Goal: Task Accomplishment & Management: Manage account settings

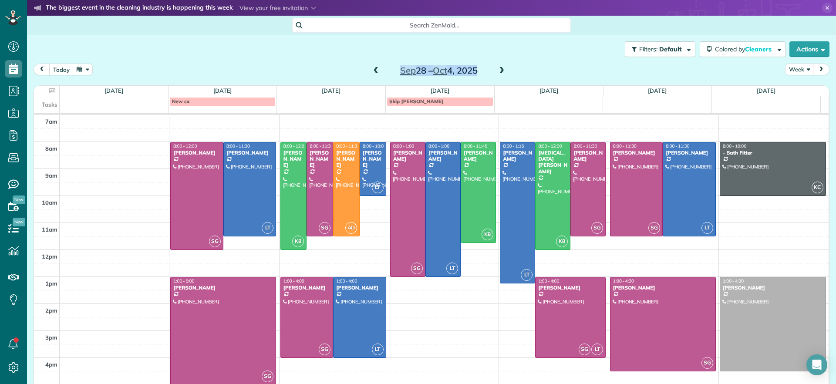
scroll to position [4, 4]
click at [384, 71] on h2 "Sep 28 – Oct 4, 2025" at bounding box center [438, 71] width 109 height 10
click at [375, 69] on span at bounding box center [376, 71] width 10 height 8
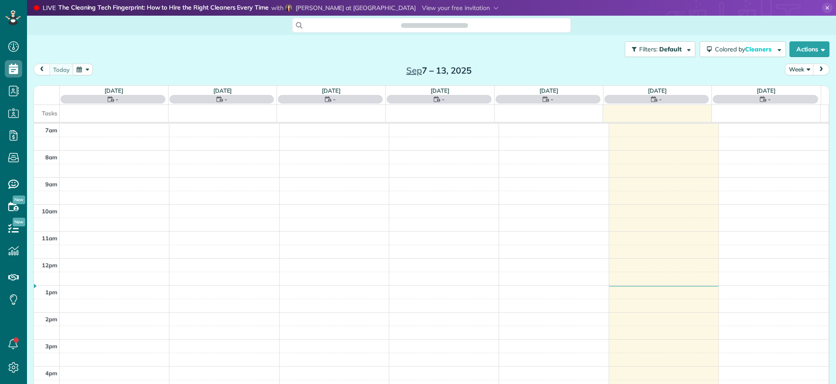
scroll to position [4, 4]
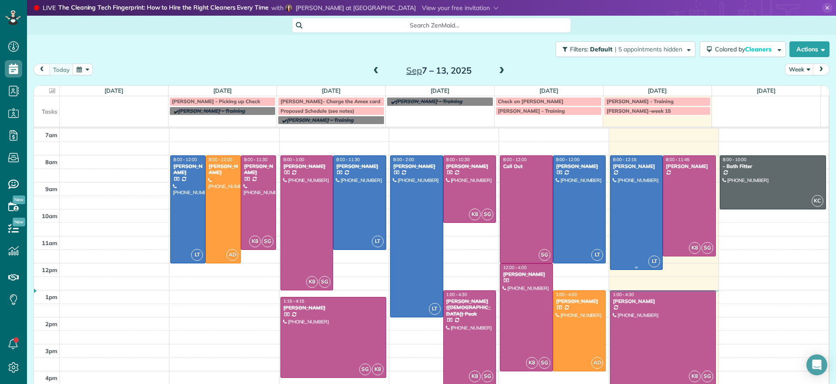
click at [626, 245] on div at bounding box center [636, 213] width 52 height 114
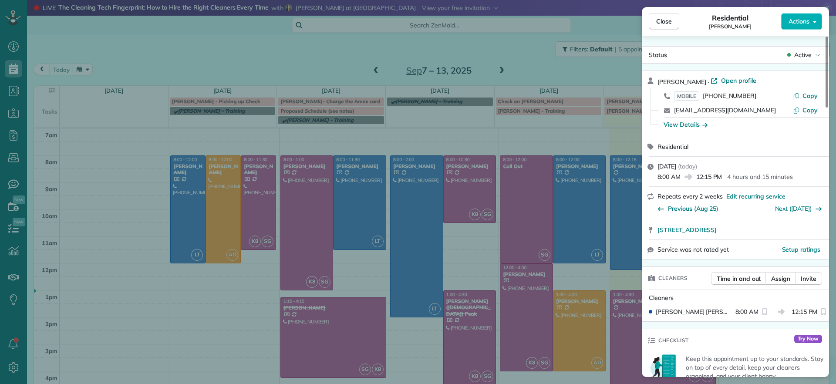
click at [609, 314] on div "Close Residential [PERSON_NAME] Actions Status Active [PERSON_NAME] · Open prof…" at bounding box center [418, 192] width 836 height 384
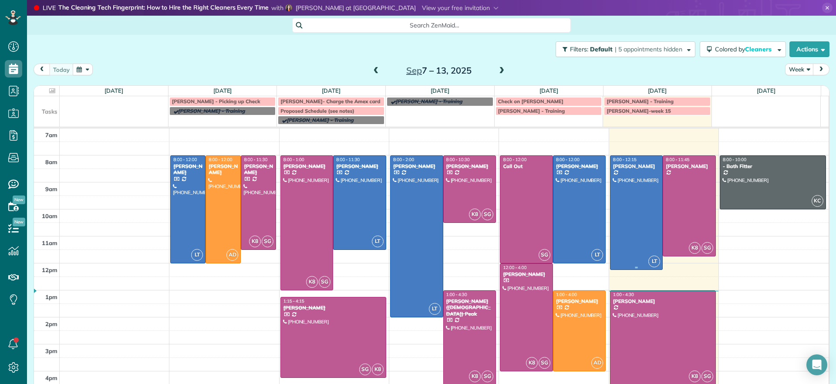
click at [617, 244] on div at bounding box center [636, 213] width 52 height 114
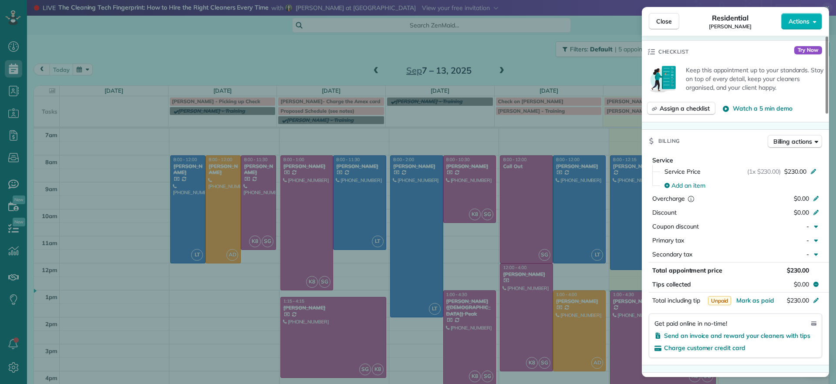
scroll to position [326, 0]
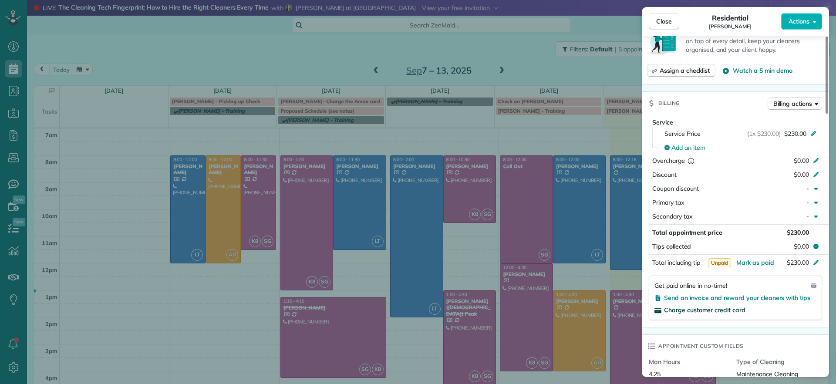
click at [729, 310] on span "Charge customer credit card" at bounding box center [704, 310] width 81 height 8
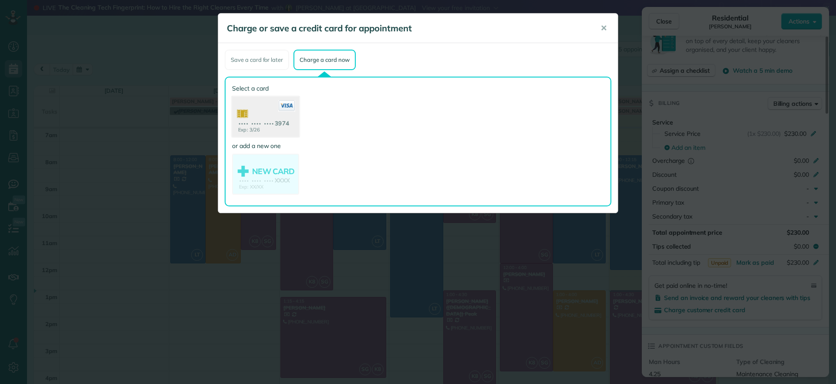
click at [271, 117] on use at bounding box center [265, 118] width 67 height 42
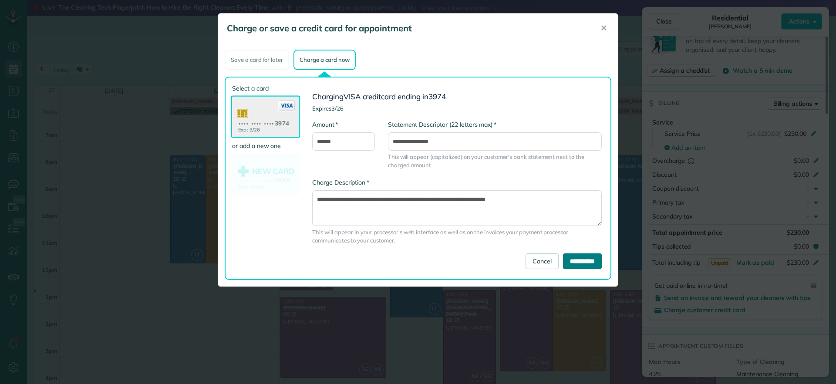
click at [585, 262] on input "**********" at bounding box center [582, 261] width 39 height 16
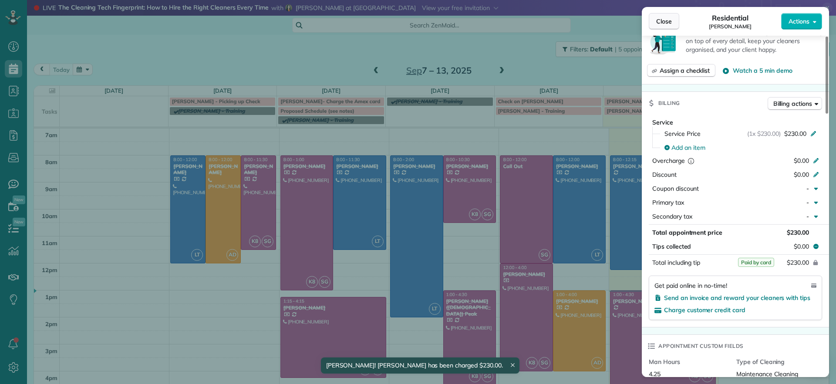
click at [657, 24] on span "Close" at bounding box center [664, 21] width 16 height 9
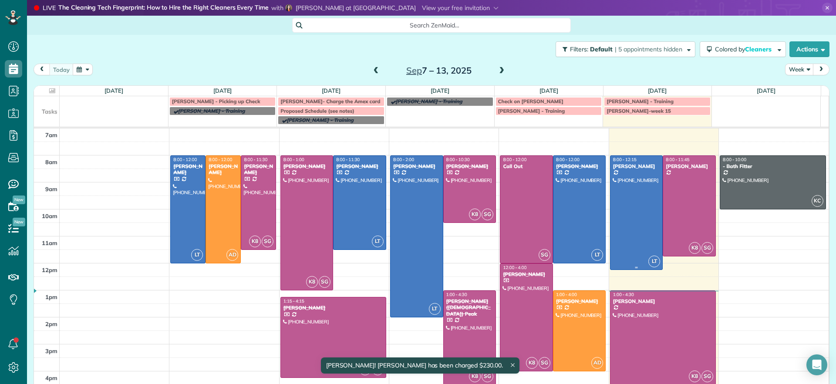
click at [622, 182] on div at bounding box center [636, 213] width 52 height 114
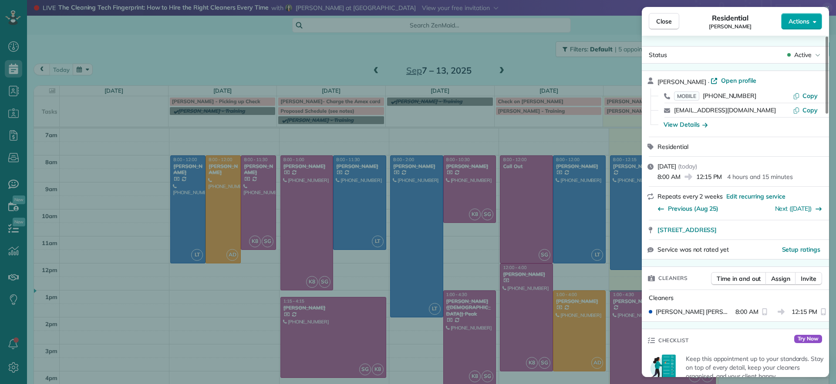
click at [791, 20] on span "Actions" at bounding box center [798, 21] width 21 height 9
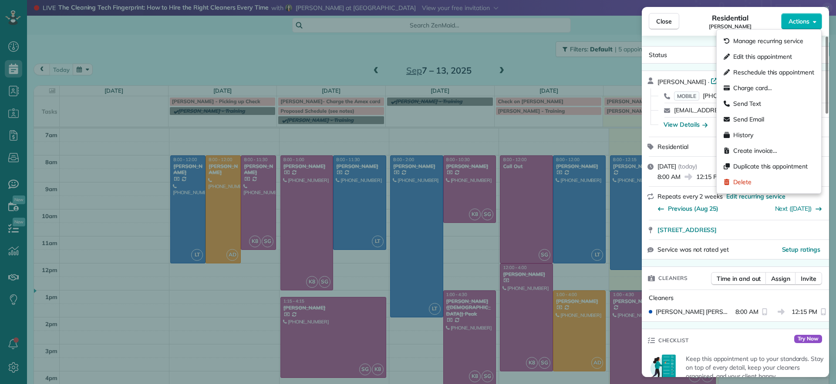
click at [484, 67] on div "Close Residential [PERSON_NAME] Actions Status Active [PERSON_NAME] · Open prof…" at bounding box center [418, 192] width 836 height 384
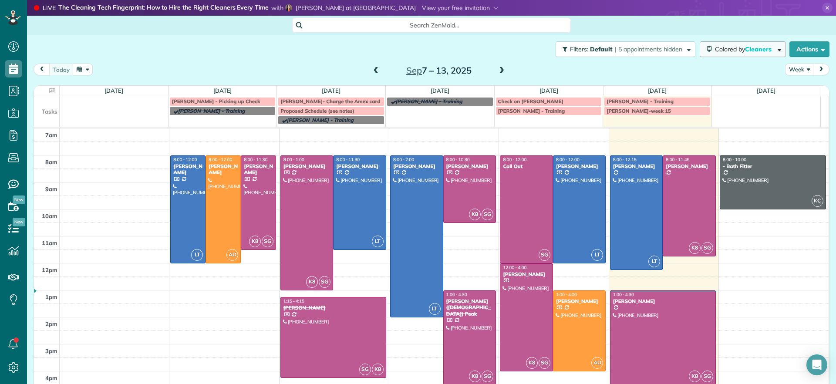
click at [759, 45] on span "Cleaners" at bounding box center [759, 49] width 28 height 8
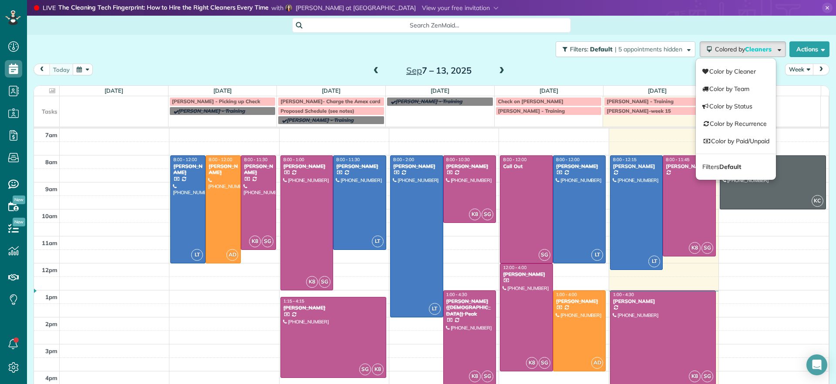
click at [596, 67] on div "[DATE] Week [DATE] – [DATE]" at bounding box center [432, 72] width 796 height 16
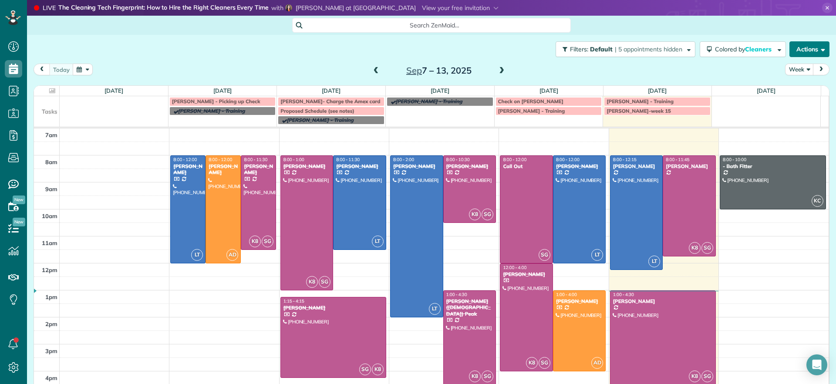
click at [807, 56] on button "Actions" at bounding box center [809, 49] width 40 height 16
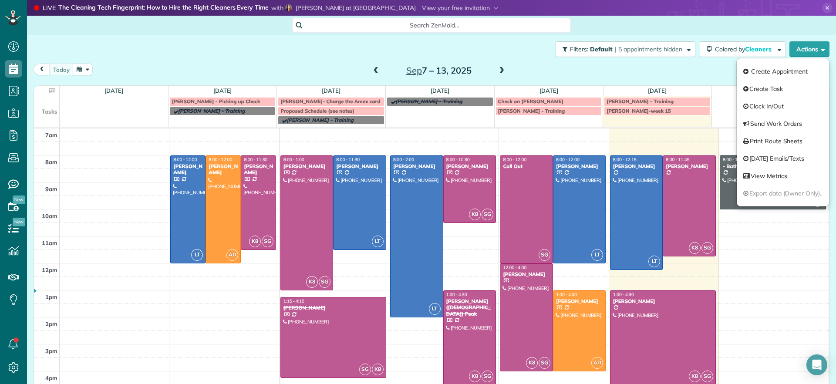
click at [681, 66] on div "[DATE] Week [DATE] – [DATE]" at bounding box center [432, 72] width 796 height 16
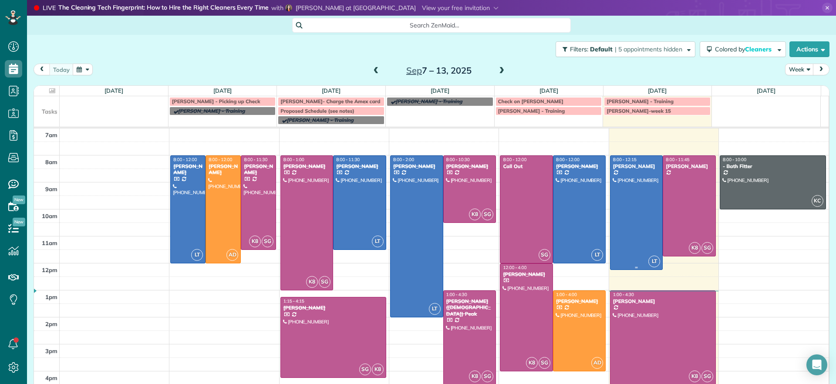
click at [633, 166] on div "[PERSON_NAME]" at bounding box center [636, 166] width 48 height 6
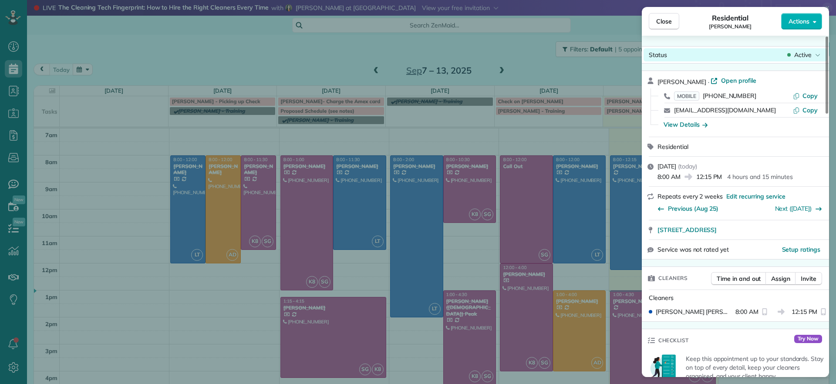
click at [806, 57] on span "Active" at bounding box center [802, 54] width 17 height 9
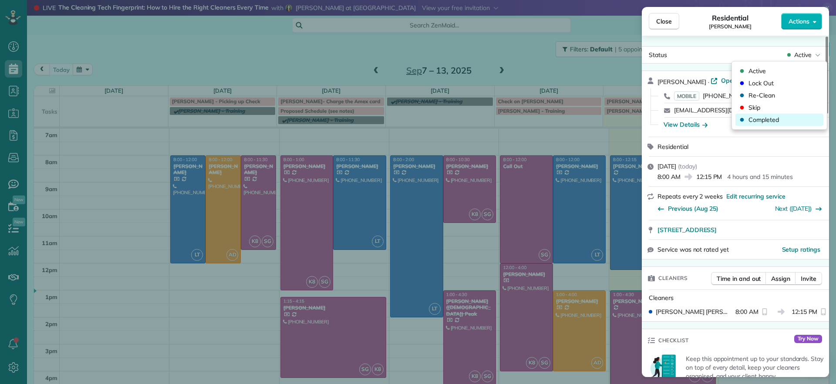
click at [772, 122] on span "Completed" at bounding box center [763, 119] width 30 height 9
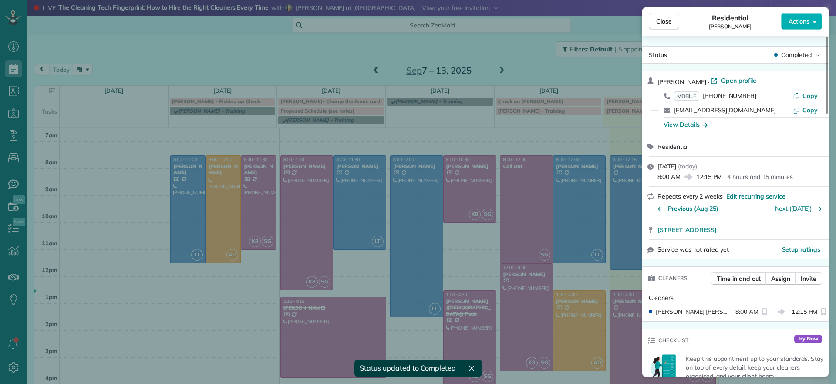
click at [599, 71] on div "Close Residential [PERSON_NAME] Actions Status Completed [PERSON_NAME] · Open p…" at bounding box center [418, 192] width 836 height 384
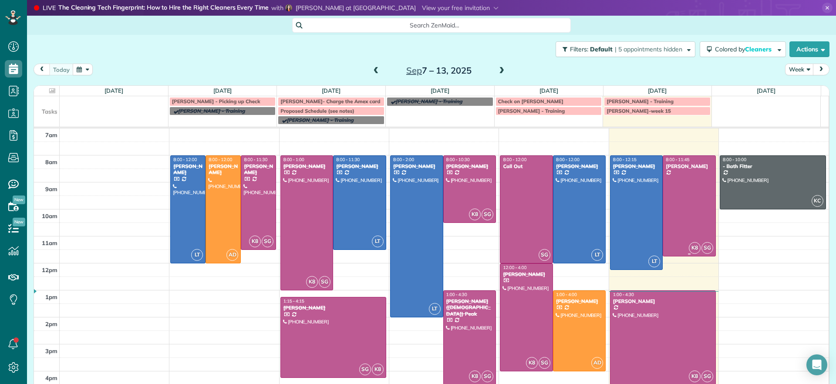
click at [668, 208] on div at bounding box center [689, 206] width 52 height 101
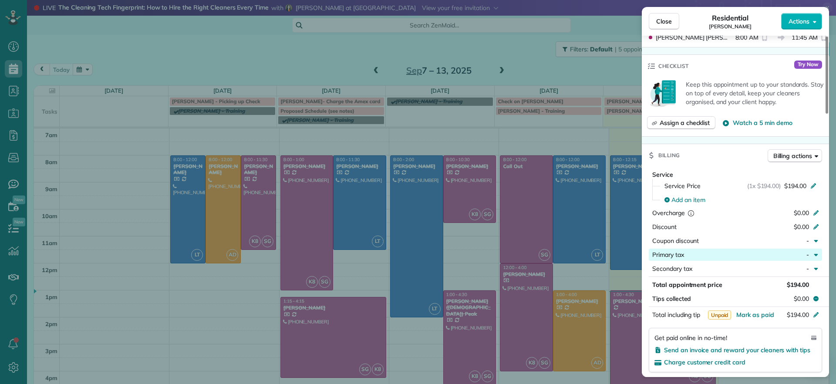
scroll to position [330, 0]
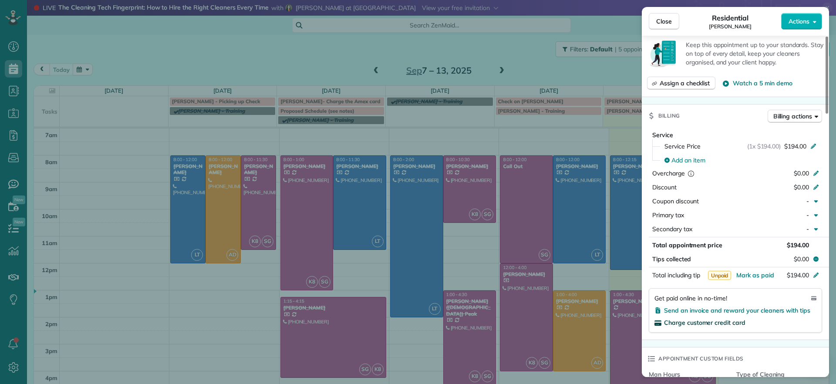
click at [680, 321] on span "Charge customer credit card" at bounding box center [704, 323] width 81 height 8
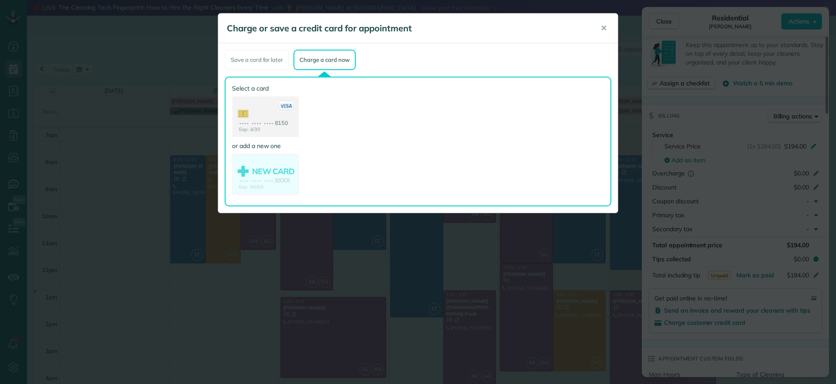
click at [286, 137] on div "Select a card Exp: 4/30 •••• •••• •••• 8150 or add a new one NEW CARD Exp: XX/X…" at bounding box center [265, 141] width 67 height 115
click at [286, 134] on use at bounding box center [265, 118] width 67 height 42
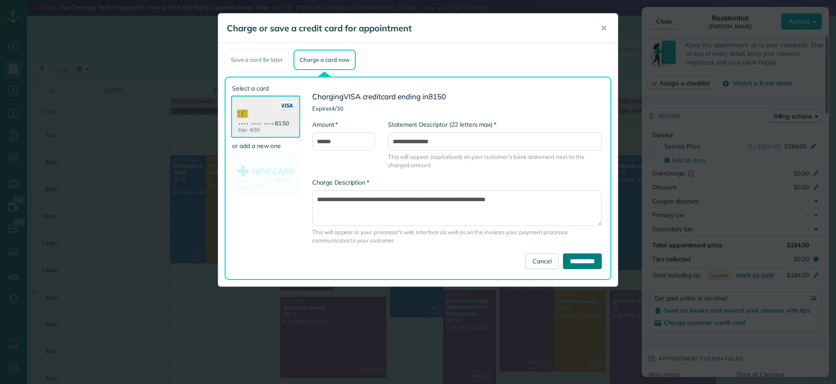
click at [577, 263] on input "**********" at bounding box center [582, 261] width 39 height 16
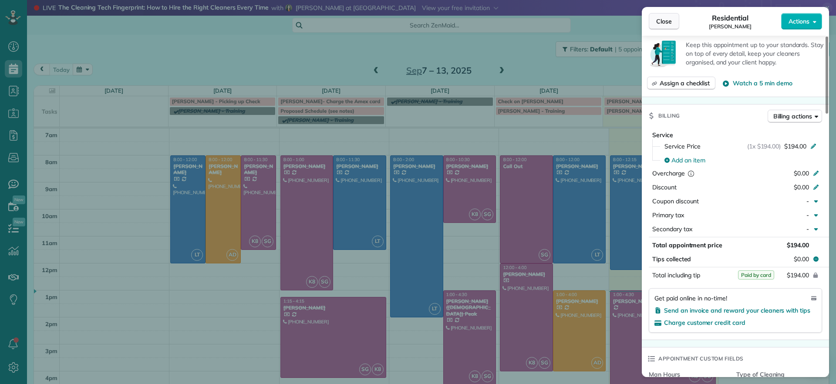
click at [657, 20] on span "Close" at bounding box center [664, 21] width 16 height 9
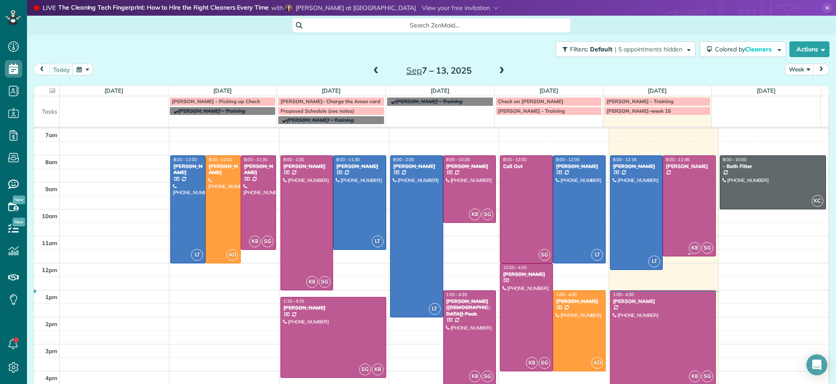
click at [663, 192] on div at bounding box center [689, 206] width 52 height 101
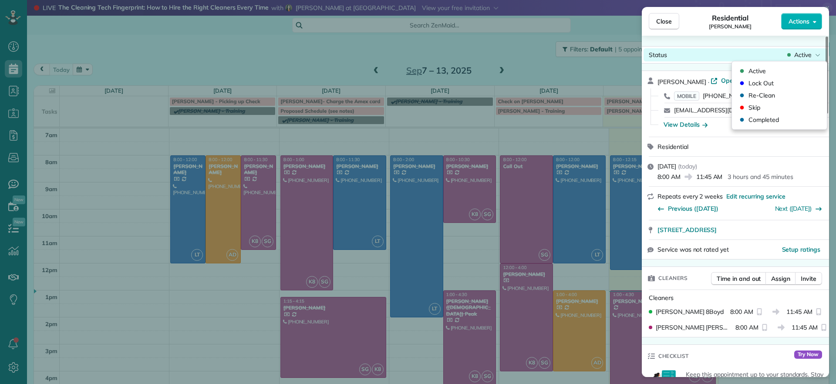
click at [793, 56] on div "Active" at bounding box center [803, 54] width 37 height 9
click at [792, 56] on div "Active" at bounding box center [803, 54] width 37 height 9
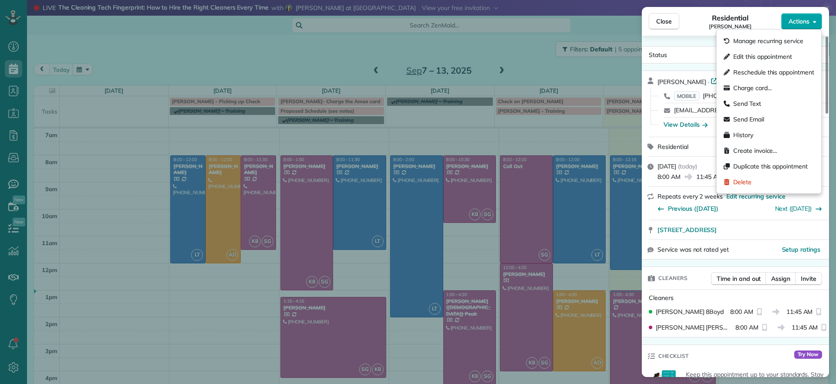
click at [808, 26] on button "Actions" at bounding box center [801, 21] width 41 height 17
click at [705, 55] on div "Status Active" at bounding box center [735, 54] width 184 height 13
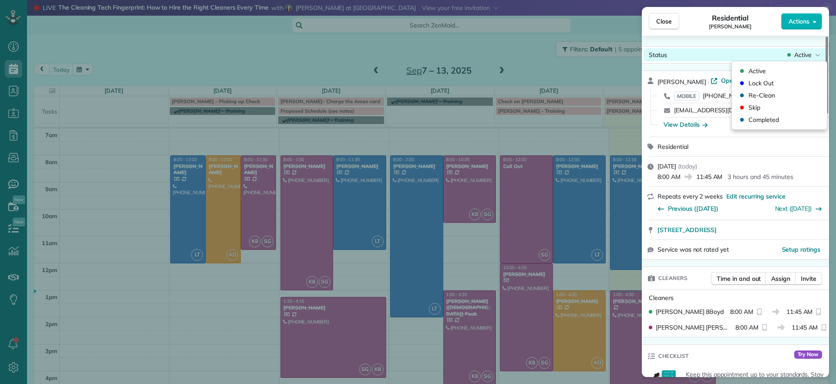
click at [705, 55] on div "Status Active" at bounding box center [735, 54] width 184 height 13
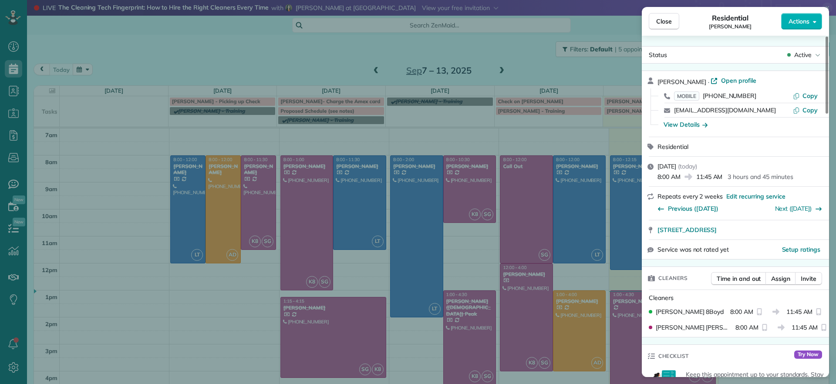
click at [471, 31] on div "Close Residential [PERSON_NAME] Actions Status Active [PERSON_NAME] · Open prof…" at bounding box center [418, 192] width 836 height 384
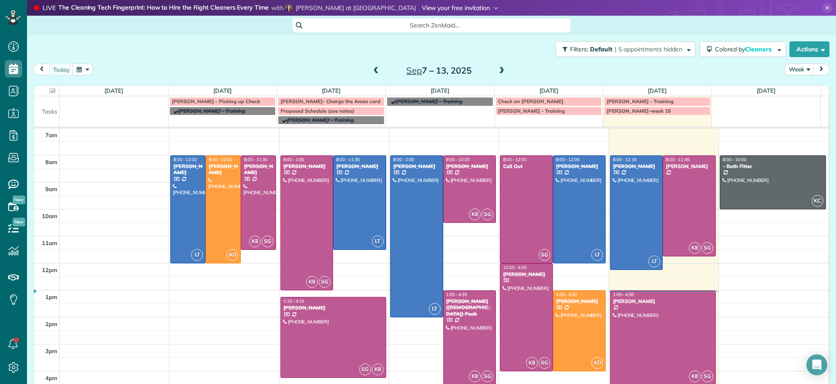
click at [423, 8] on span at bounding box center [460, 8] width 77 height 8
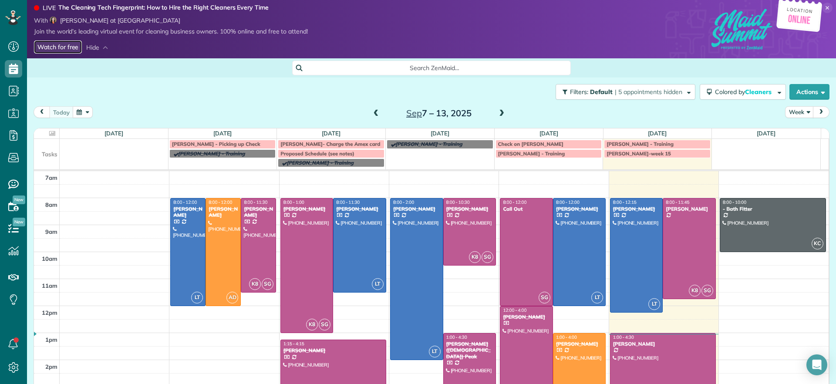
click at [55, 49] on link "Watch for free" at bounding box center [58, 46] width 48 height 13
click at [95, 50] on span at bounding box center [97, 48] width 22 height 8
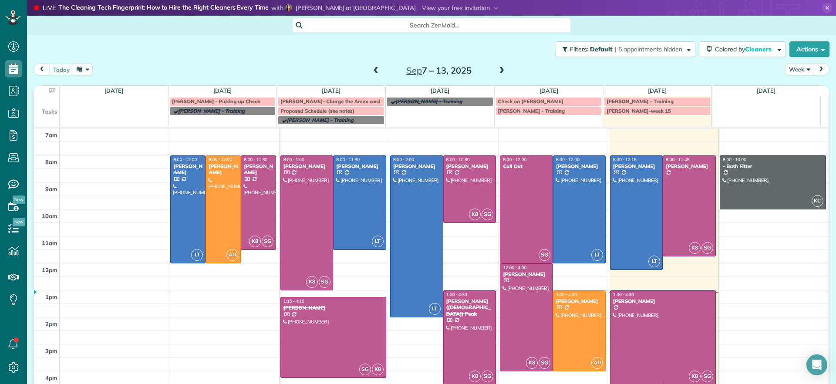
click at [680, 335] on div at bounding box center [662, 338] width 105 height 94
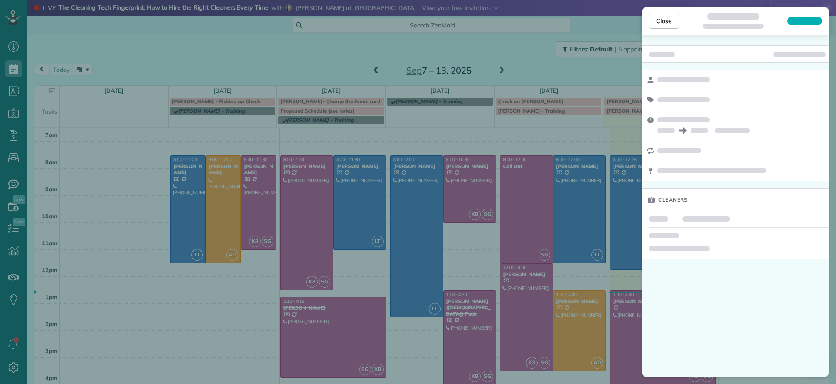
click at [525, 74] on div "Close Cleaners" at bounding box center [418, 192] width 836 height 384
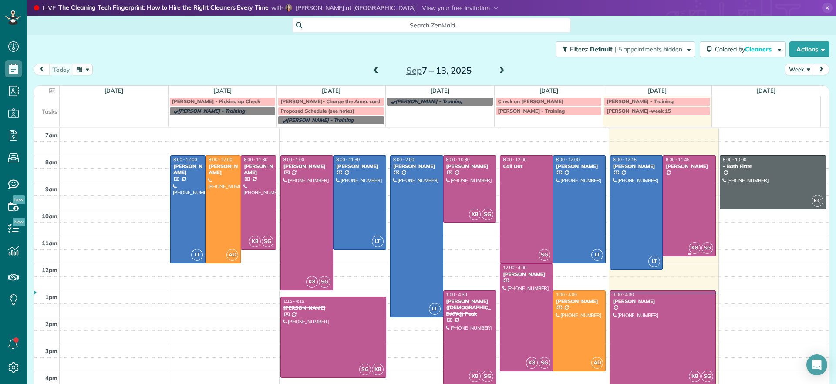
click at [686, 219] on div at bounding box center [689, 206] width 52 height 101
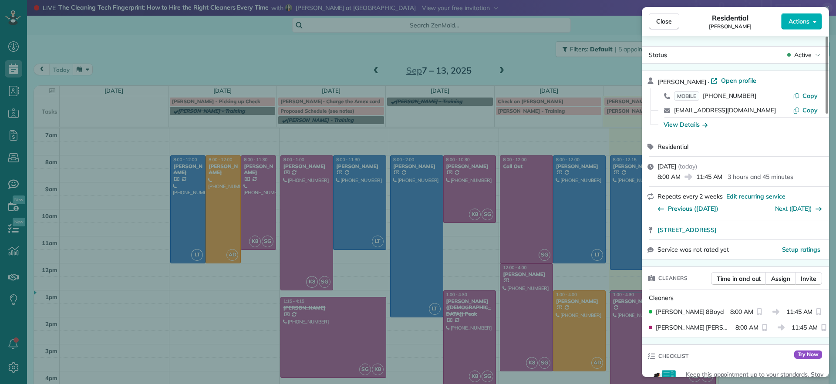
click at [815, 59] on div "Status Active" at bounding box center [735, 54] width 184 height 13
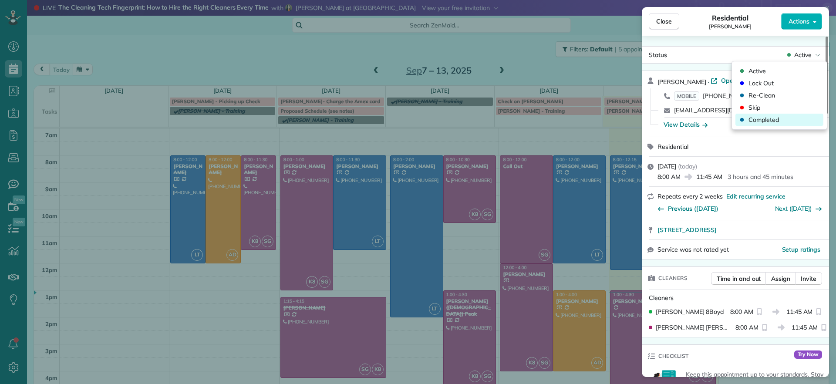
click at [758, 122] on span "Completed" at bounding box center [763, 119] width 30 height 9
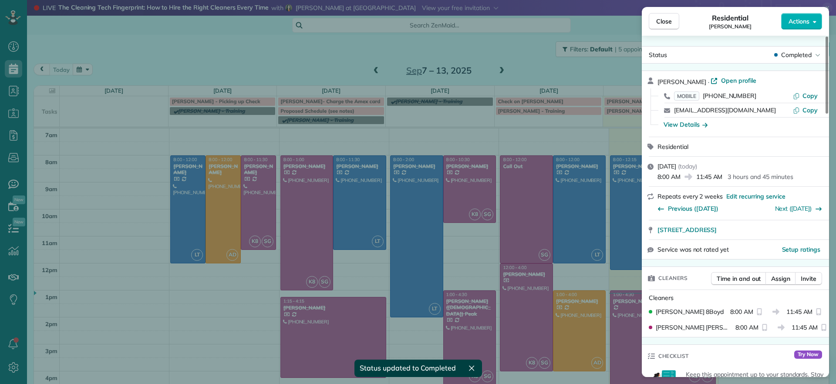
click at [498, 53] on div "Close Residential [PERSON_NAME] Actions Status Completed [PERSON_NAME] · Open p…" at bounding box center [418, 192] width 836 height 384
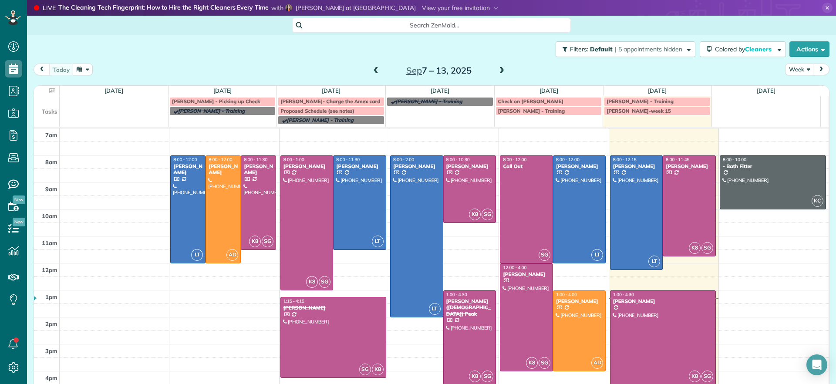
click at [371, 66] on span at bounding box center [376, 70] width 10 height 13
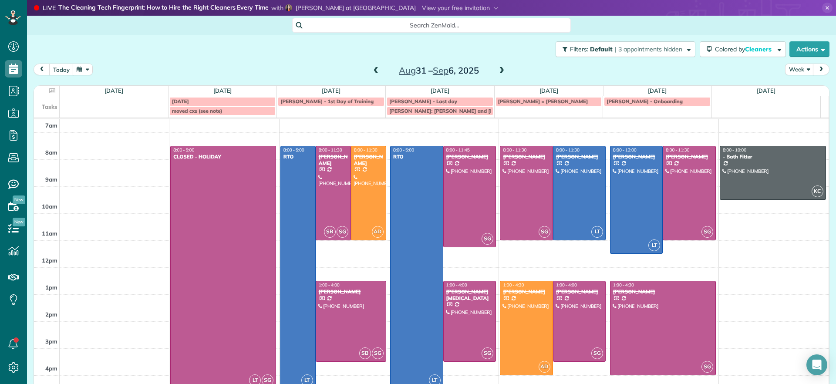
click at [497, 69] on span at bounding box center [502, 71] width 10 height 8
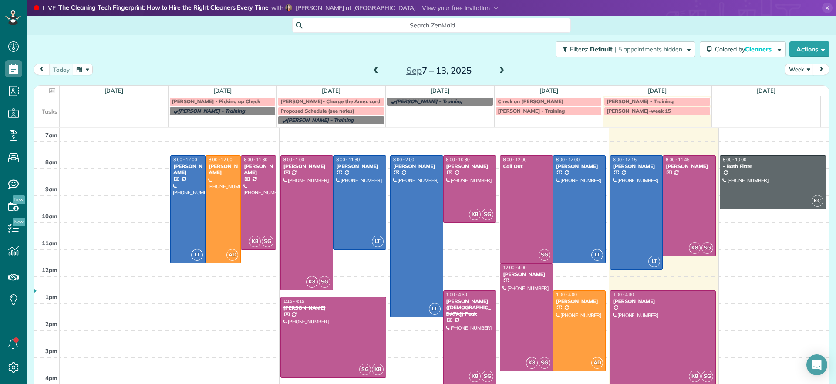
click at [497, 69] on span at bounding box center [502, 71] width 10 height 8
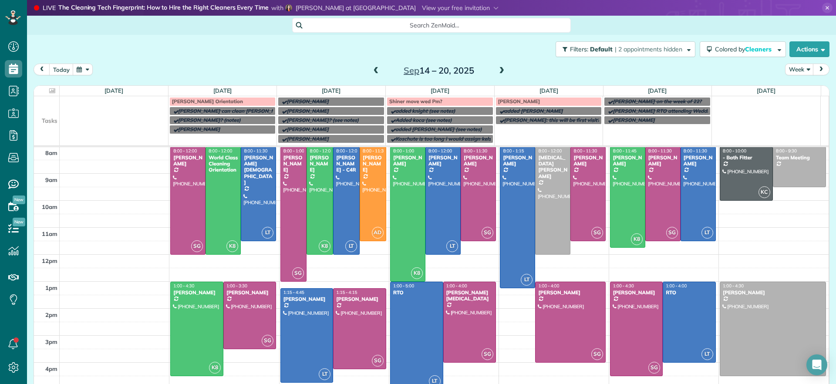
scroll to position [41, 0]
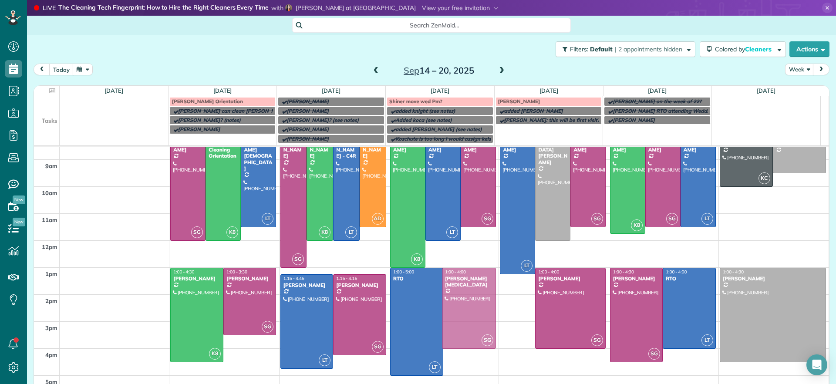
drag, startPoint x: 454, startPoint y: 304, endPoint x: 465, endPoint y: 305, distance: 10.9
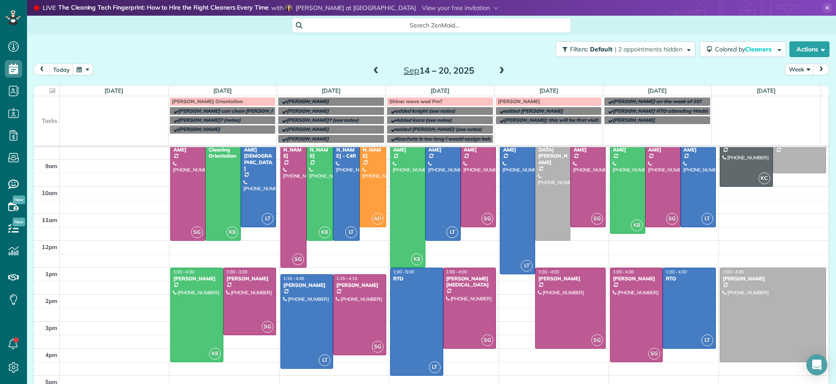
click at [497, 72] on span at bounding box center [502, 71] width 10 height 8
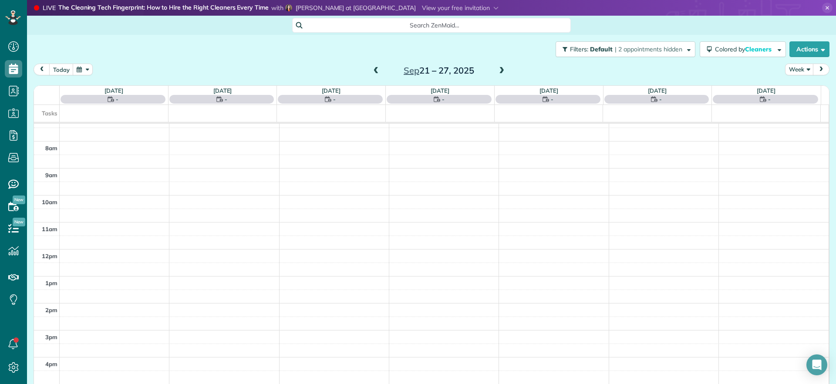
scroll to position [0, 0]
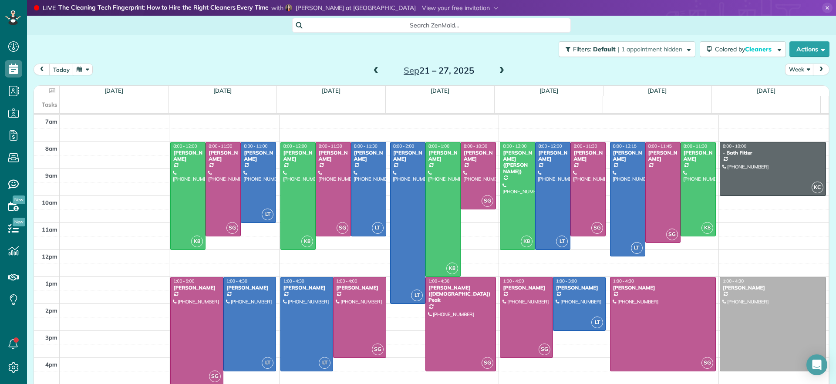
click at [369, 69] on div "[DATE] – [DATE]" at bounding box center [438, 71] width 139 height 14
click at [375, 71] on span at bounding box center [376, 71] width 10 height 8
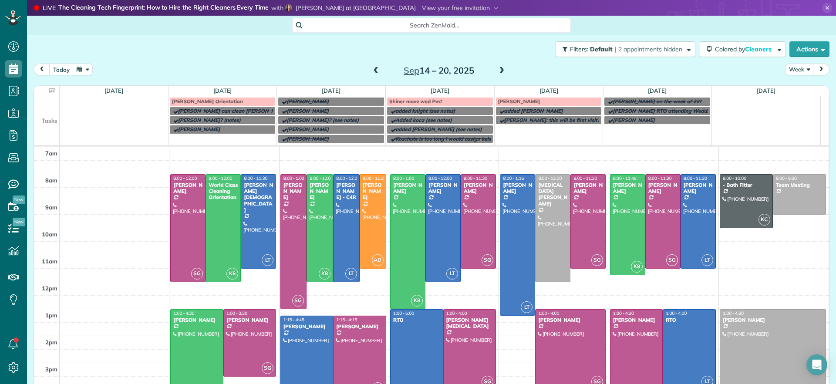
click at [372, 71] on span at bounding box center [376, 71] width 10 height 8
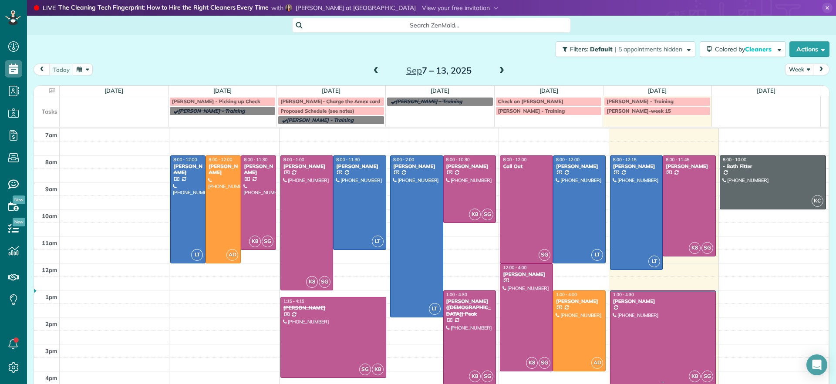
click at [673, 311] on div at bounding box center [662, 338] width 105 height 94
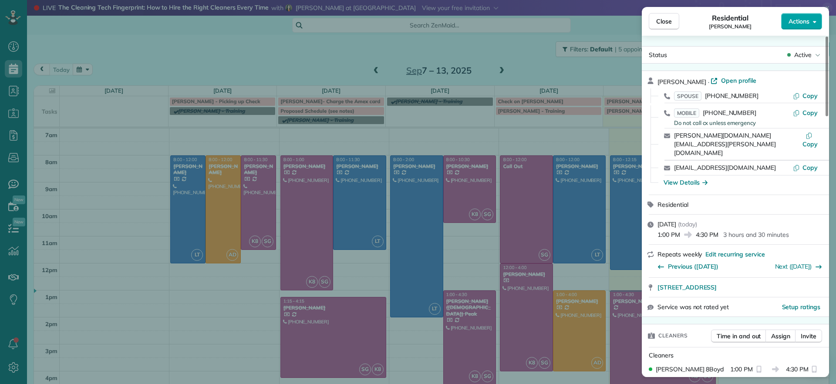
click at [808, 19] on span "Actions" at bounding box center [798, 21] width 21 height 9
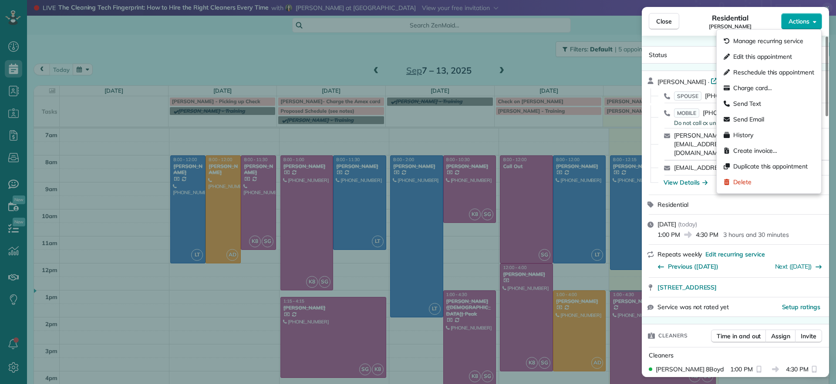
click at [808, 20] on span "Actions" at bounding box center [798, 21] width 21 height 9
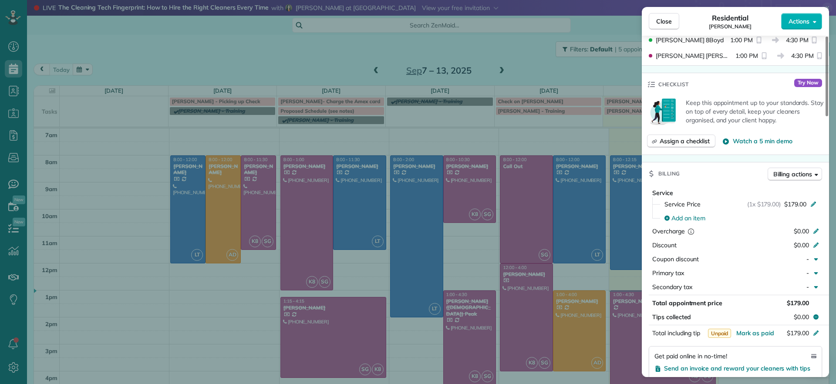
scroll to position [384, 0]
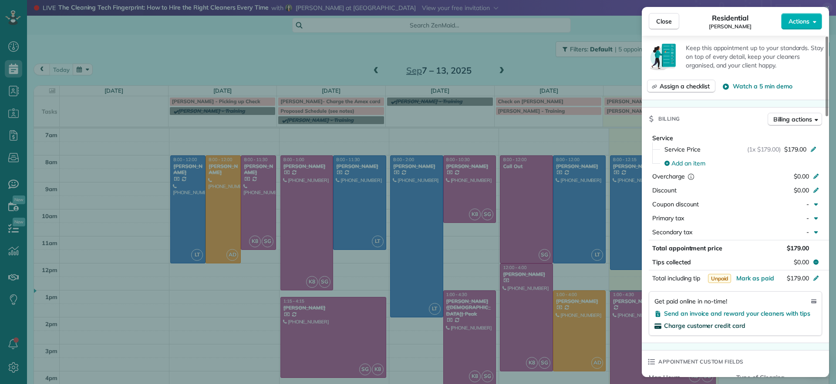
click at [706, 322] on span "Charge customer credit card" at bounding box center [704, 326] width 81 height 8
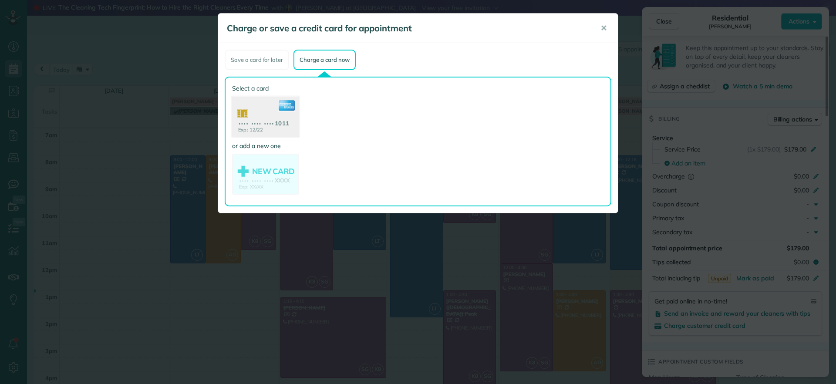
click at [266, 113] on use at bounding box center [265, 118] width 67 height 42
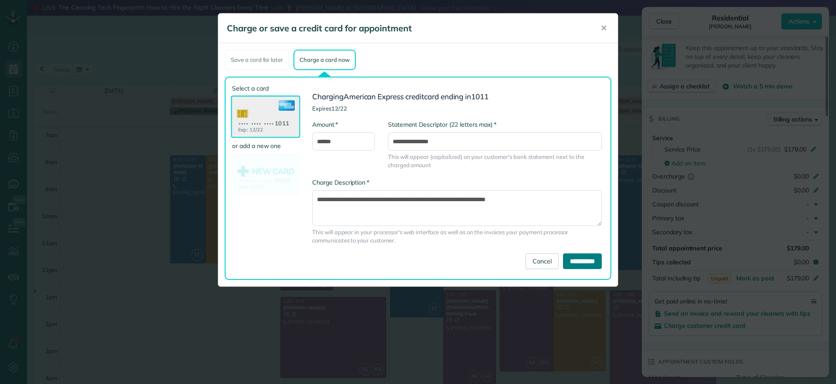
click at [564, 264] on input "**********" at bounding box center [582, 261] width 39 height 16
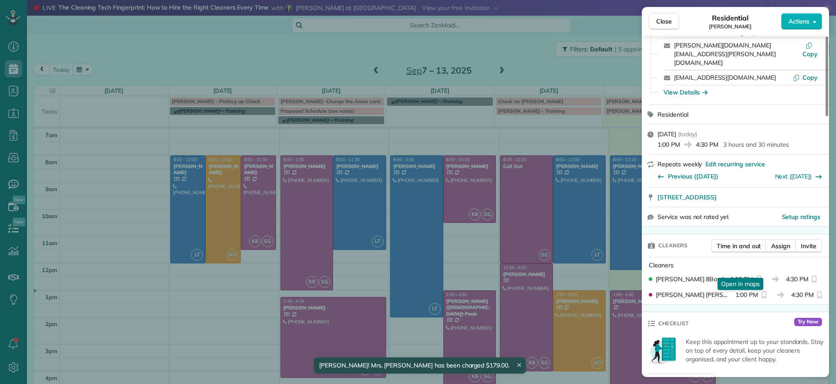
scroll to position [0, 0]
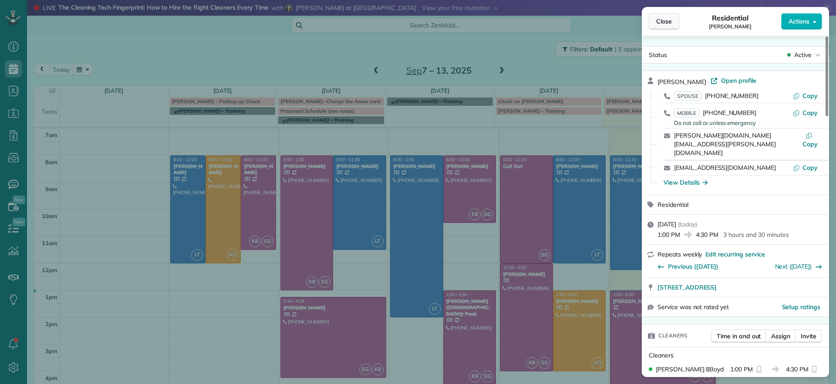
click at [661, 19] on span "Close" at bounding box center [664, 21] width 16 height 9
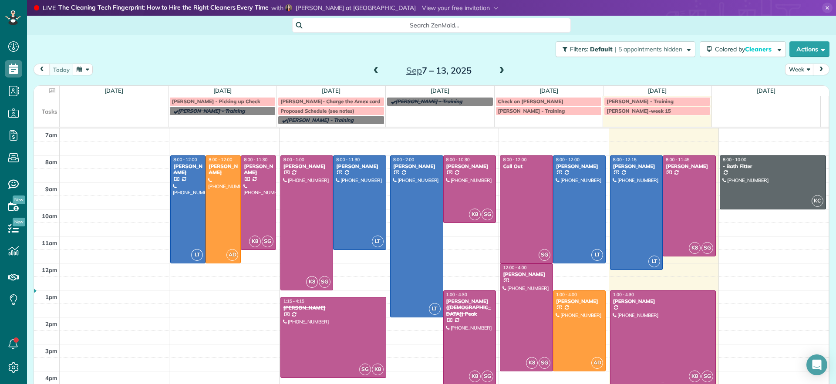
click at [683, 300] on div "[PERSON_NAME]" at bounding box center [662, 301] width 101 height 6
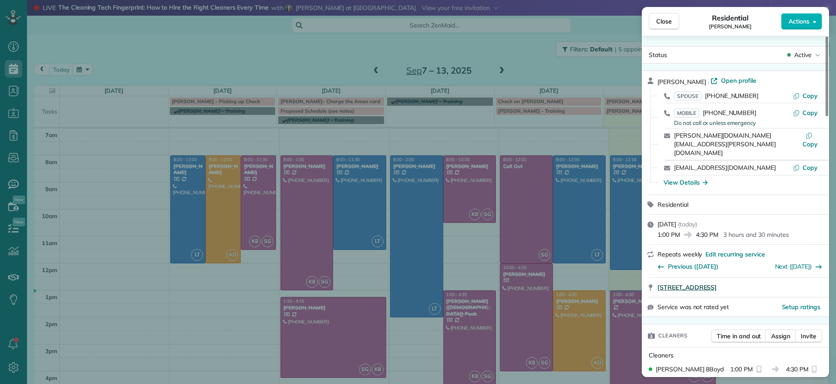
drag, startPoint x: 656, startPoint y: 273, endPoint x: 820, endPoint y: 273, distance: 164.1
click at [809, 278] on div "[STREET_ADDRESS]" at bounding box center [735, 287] width 187 height 19
click at [662, 28] on button "Close" at bounding box center [664, 21] width 30 height 17
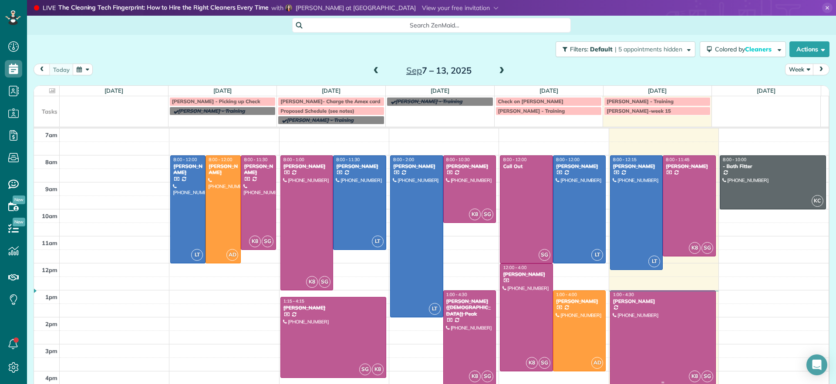
click at [637, 325] on div at bounding box center [662, 338] width 105 height 94
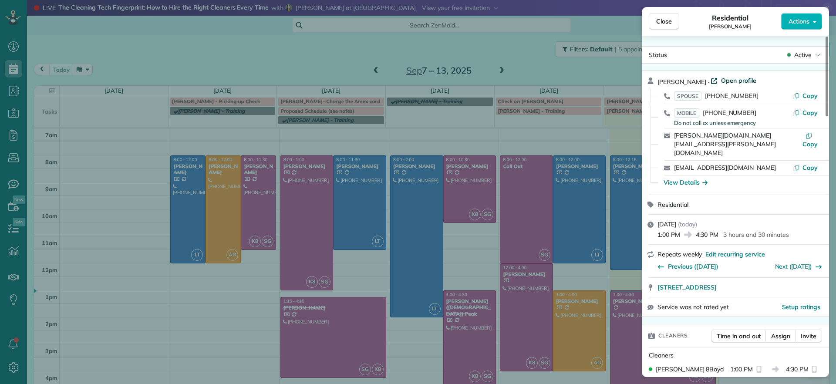
click at [721, 83] on span "Open profile" at bounding box center [738, 80] width 35 height 9
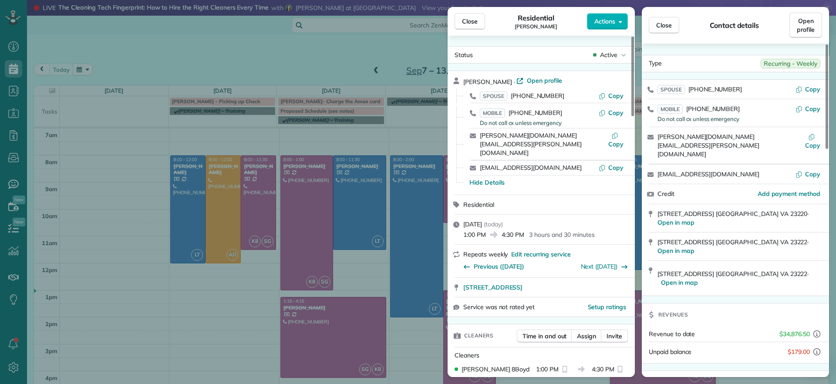
click at [132, 60] on div "Close Residential [PERSON_NAME] Actions Status Active [PERSON_NAME] · Open prof…" at bounding box center [418, 192] width 836 height 384
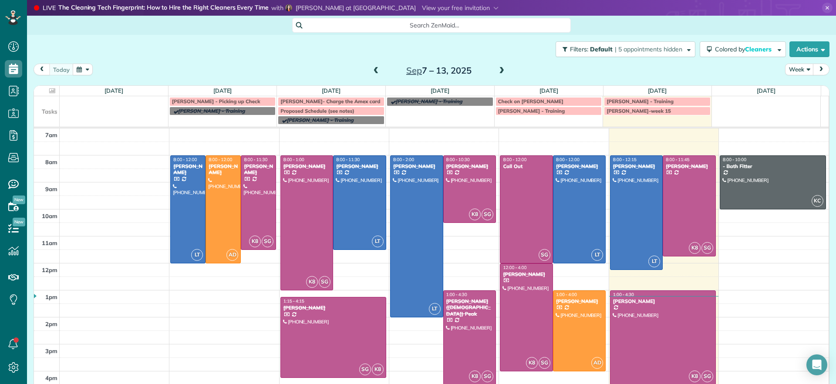
click at [498, 74] on span at bounding box center [502, 71] width 10 height 8
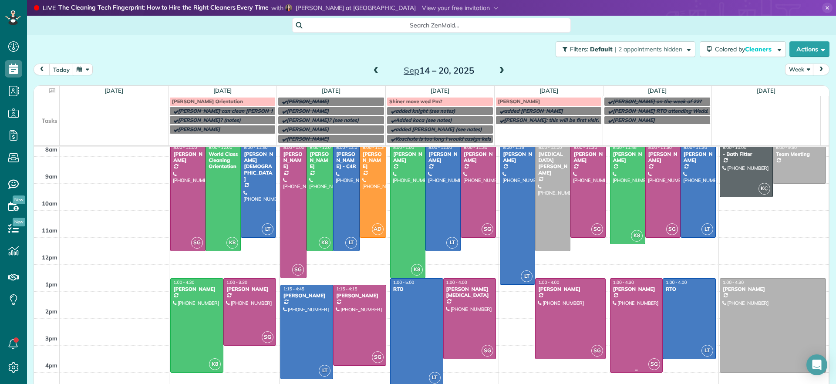
scroll to position [41, 0]
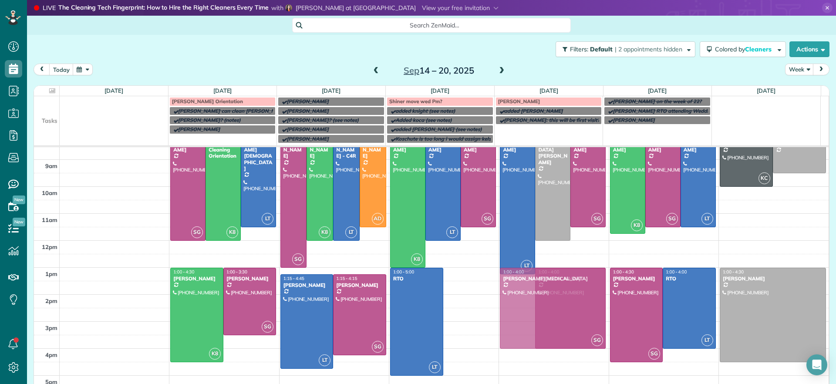
drag, startPoint x: 475, startPoint y: 289, endPoint x: 525, endPoint y: 292, distance: 49.7
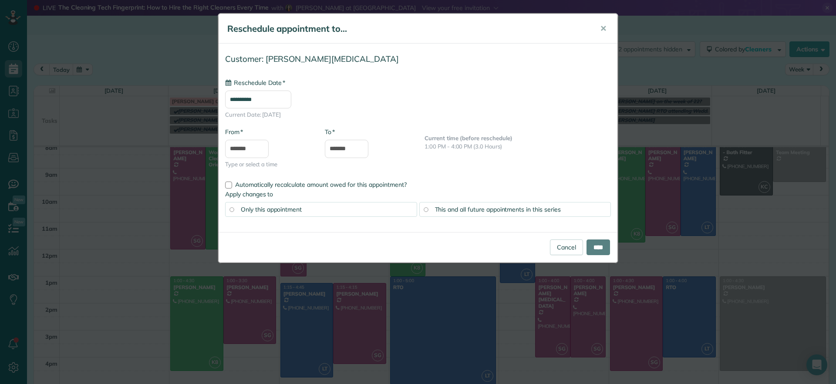
type input "**********"
click at [595, 249] on input "****" at bounding box center [598, 247] width 24 height 16
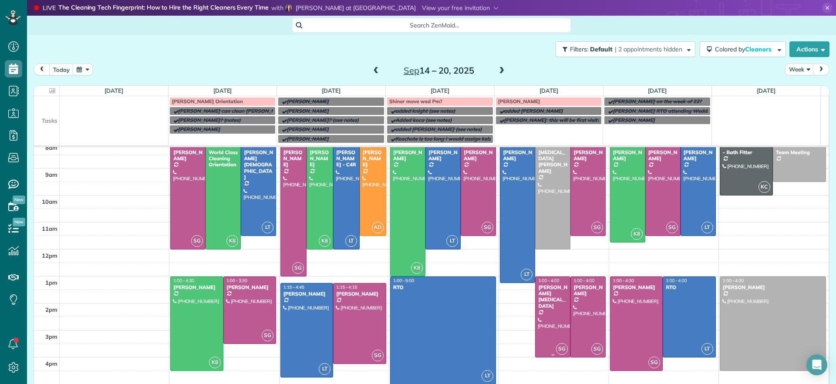
click at [548, 310] on div at bounding box center [552, 317] width 34 height 80
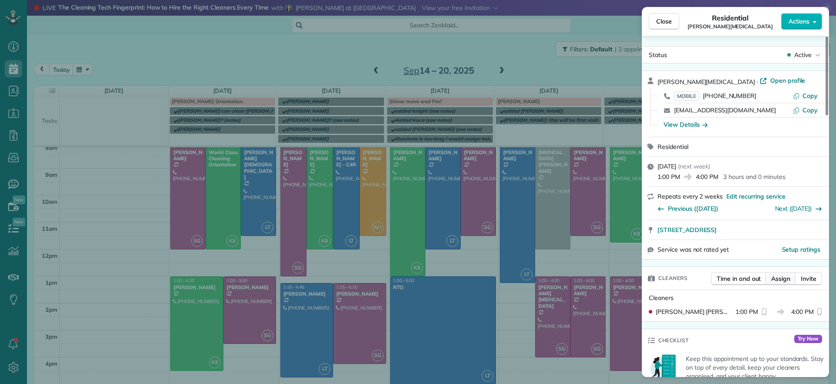
click at [777, 275] on span "Assign" at bounding box center [780, 278] width 19 height 9
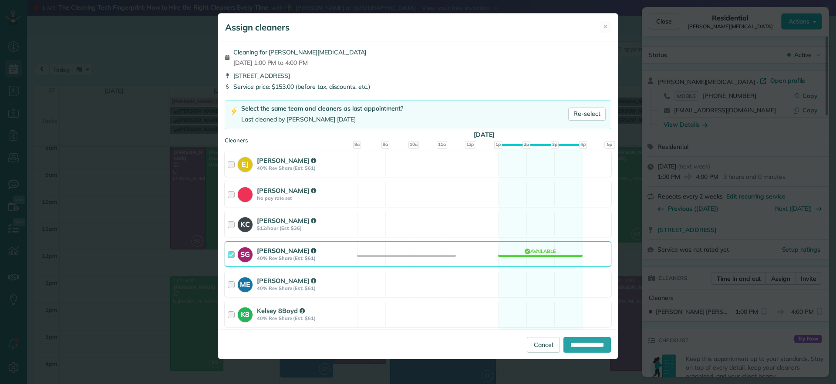
click at [545, 252] on div "SG [PERSON_NAME] 40% Rev Share (Est: $61) Available" at bounding box center [418, 254] width 387 height 26
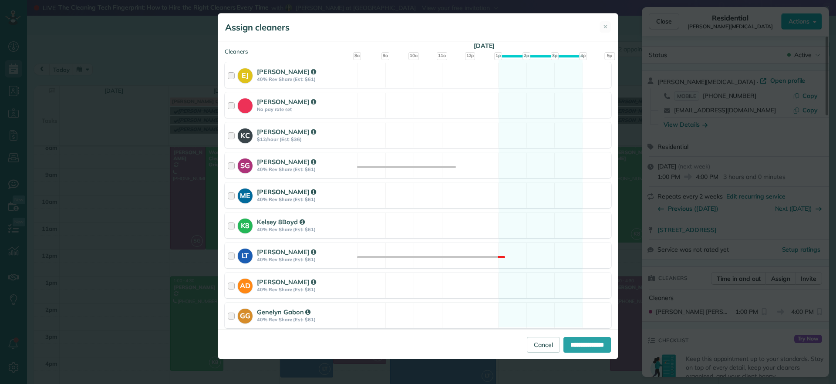
scroll to position [119, 0]
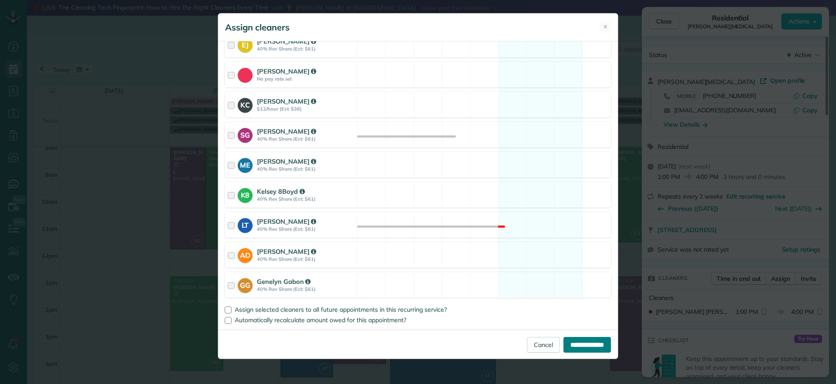
click at [590, 345] on input "**********" at bounding box center [586, 345] width 47 height 16
type input "**********"
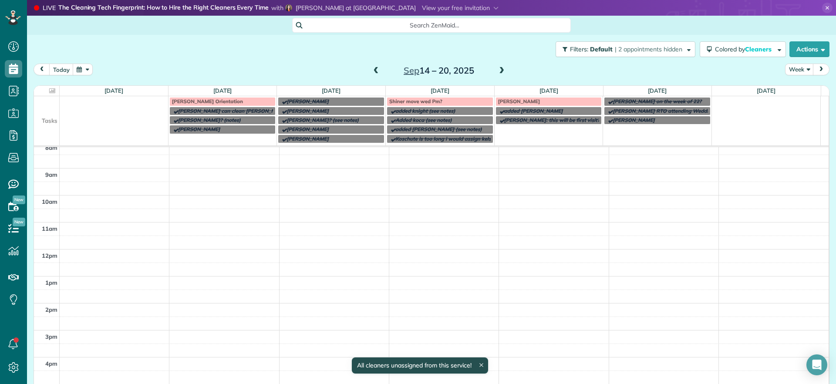
scroll to position [33, 0]
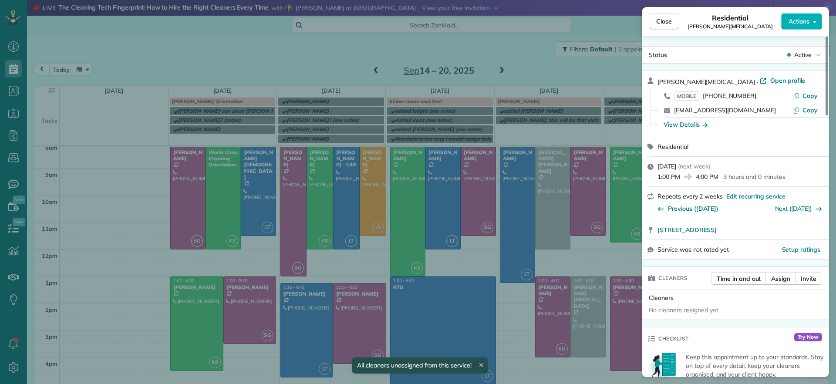
click at [518, 323] on div "Close Residential [PERSON_NAME][MEDICAL_DATA] Actions Status Active [PERSON_NAM…" at bounding box center [418, 192] width 836 height 384
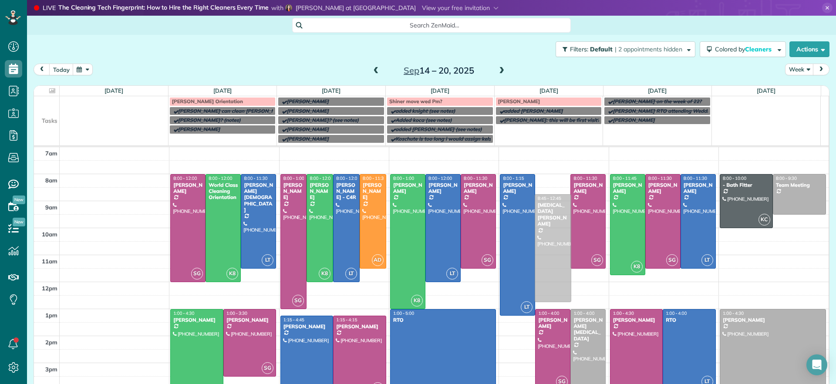
drag, startPoint x: 546, startPoint y: 207, endPoint x: 495, endPoint y: 304, distance: 109.6
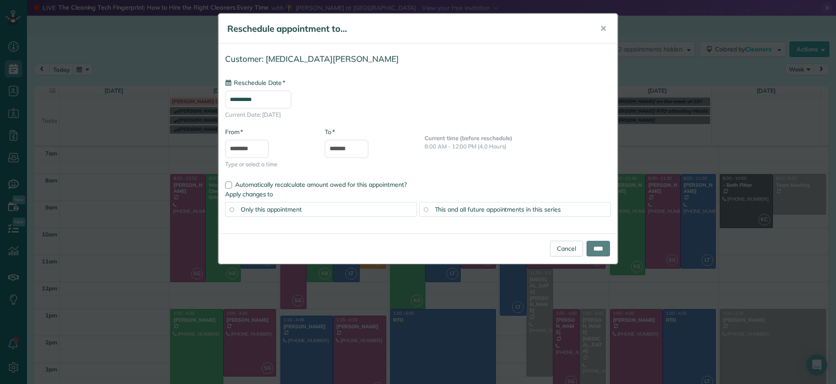
click at [449, 333] on div "**********" at bounding box center [418, 192] width 836 height 384
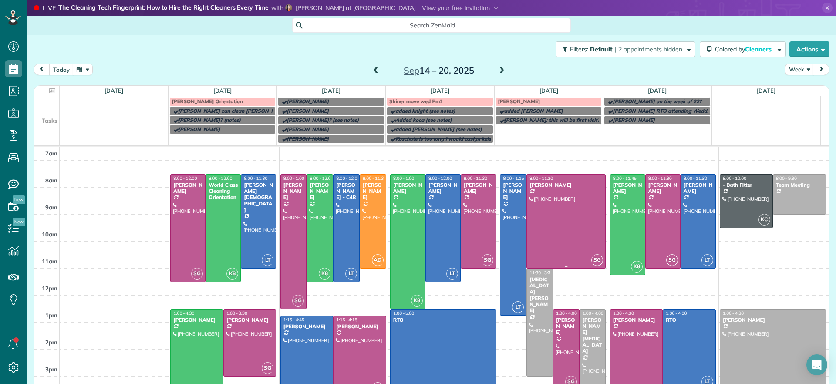
scroll to position [33, 0]
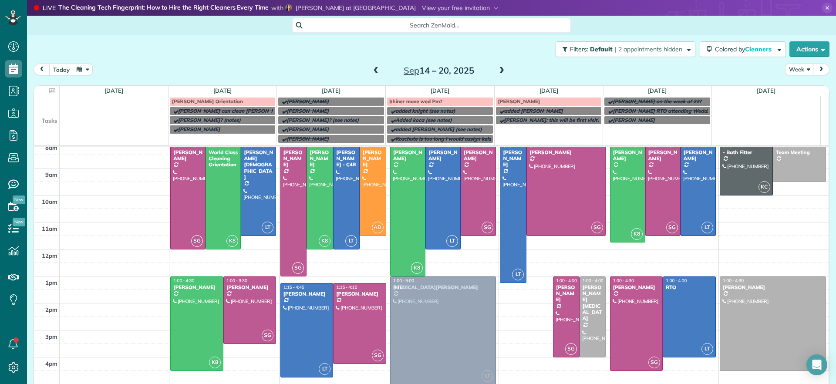
drag, startPoint x: 530, startPoint y: 259, endPoint x: 476, endPoint y: 300, distance: 68.1
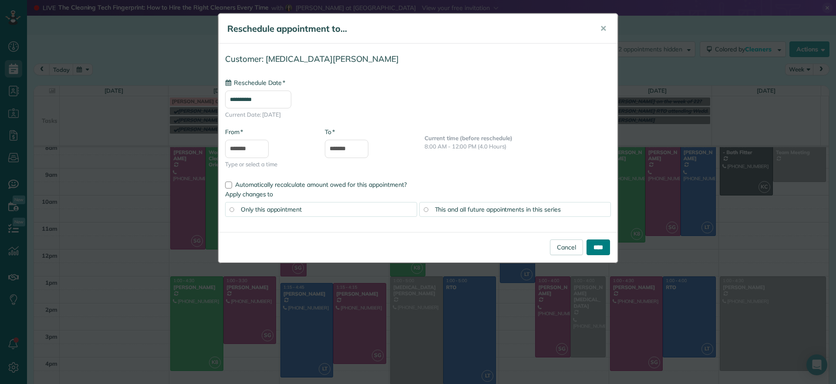
type input "**********"
click at [590, 244] on input "****" at bounding box center [598, 247] width 24 height 16
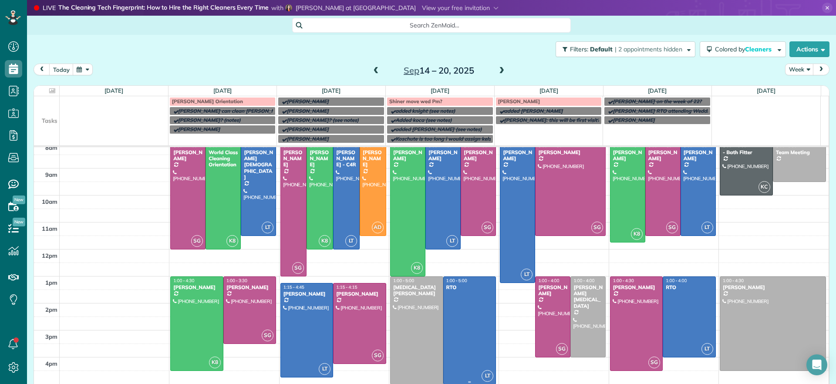
scroll to position [0, 0]
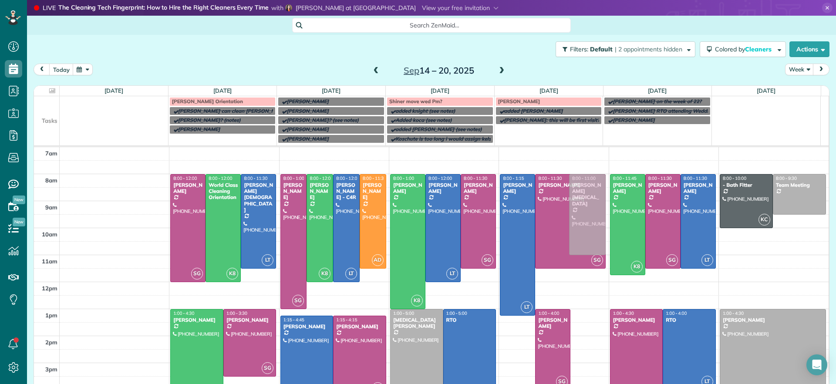
drag, startPoint x: 580, startPoint y: 341, endPoint x: 543, endPoint y: 205, distance: 141.7
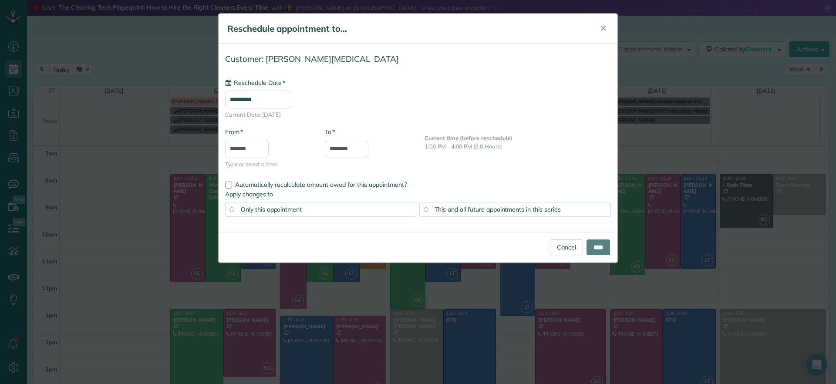
type input "**********"
click at [602, 248] on input "****" at bounding box center [598, 247] width 24 height 16
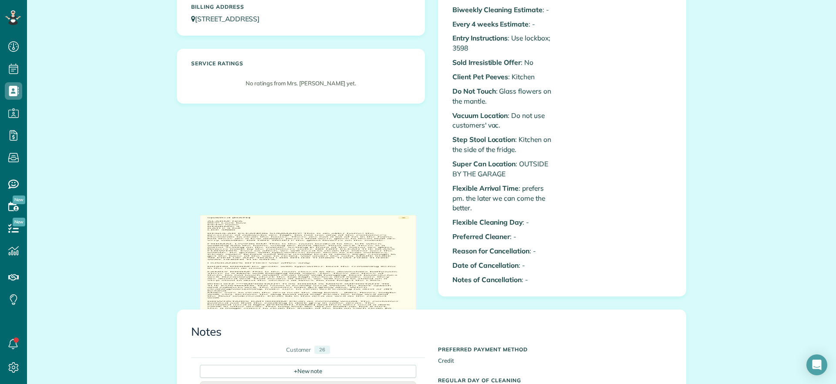
scroll to position [272, 0]
